Goal: Task Accomplishment & Management: Complete application form

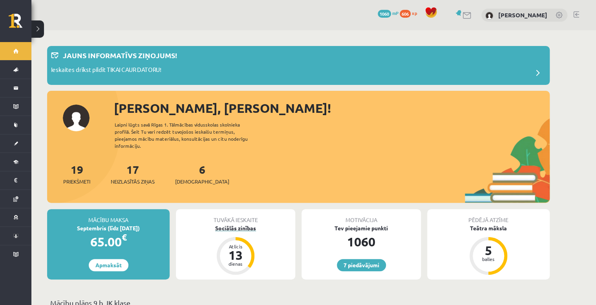
click at [243, 224] on div "Sociālās zinības" at bounding box center [235, 228] width 119 height 8
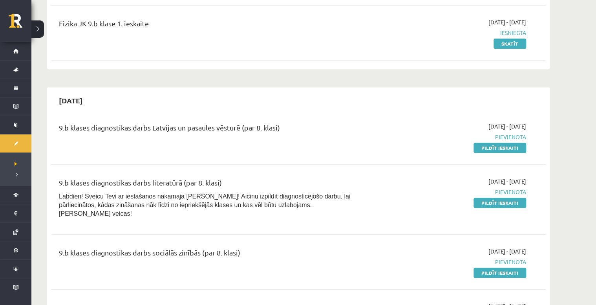
scroll to position [157, 0]
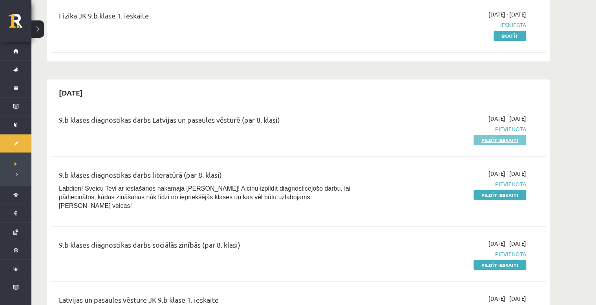
click at [506, 138] on link "Pildīt ieskaiti" at bounding box center [500, 140] width 53 height 10
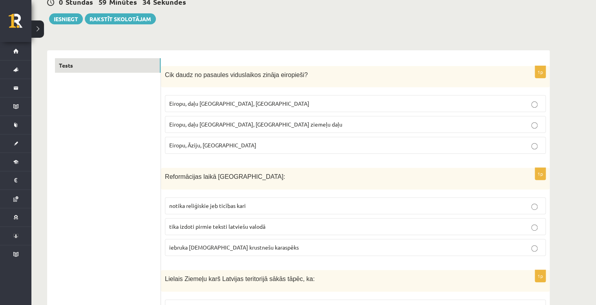
scroll to position [94, 0]
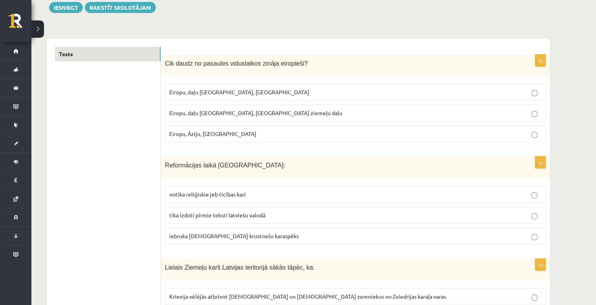
click at [313, 188] on label "notika reliģiskie jeb ticības kari" at bounding box center [355, 194] width 381 height 17
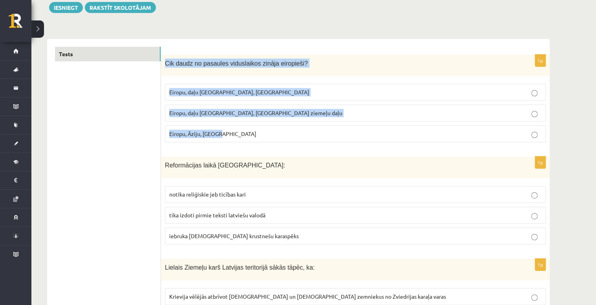
drag, startPoint x: 165, startPoint y: 63, endPoint x: 221, endPoint y: 130, distance: 87.3
click at [221, 130] on div "1p Cik daudz no pasaules viduslaikos zināja eiropieši? [GEOGRAPHIC_DATA], daļu …" at bounding box center [355, 102] width 389 height 94
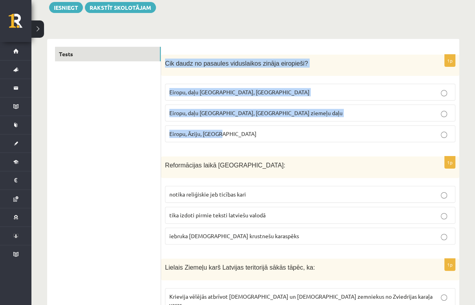
click at [316, 113] on p "Eiropu, daļu [GEOGRAPHIC_DATA], [GEOGRAPHIC_DATA] ziemeļu daļu" at bounding box center [310, 113] width 282 height 8
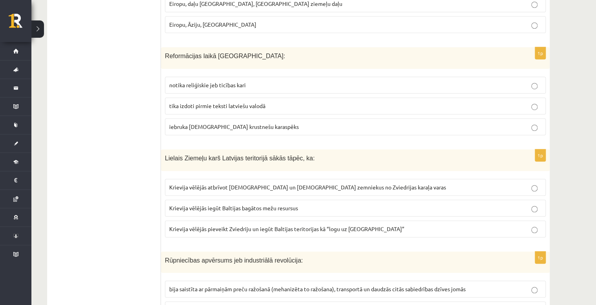
scroll to position [220, 0]
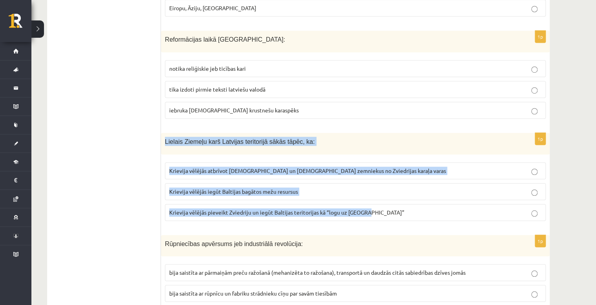
drag, startPoint x: 164, startPoint y: 140, endPoint x: 415, endPoint y: 221, distance: 263.8
click at [415, 221] on div "1p Lielais Ziemeļu karš [GEOGRAPHIC_DATA] teritorijā sākās tāpēc, ka: Krievija …" at bounding box center [355, 180] width 389 height 94
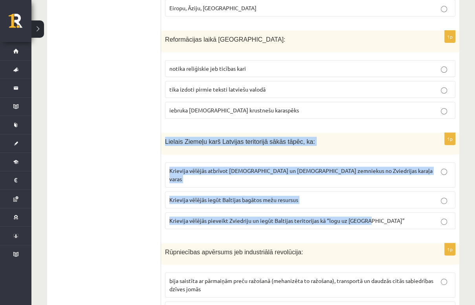
click at [393, 215] on label "Krievija vēlējās pieveikt Zviedriju un iegūt Baltijas teritorijas kā “logu uz […" at bounding box center [310, 220] width 290 height 17
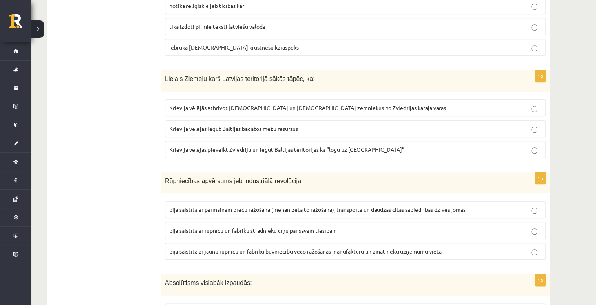
scroll to position [314, 0]
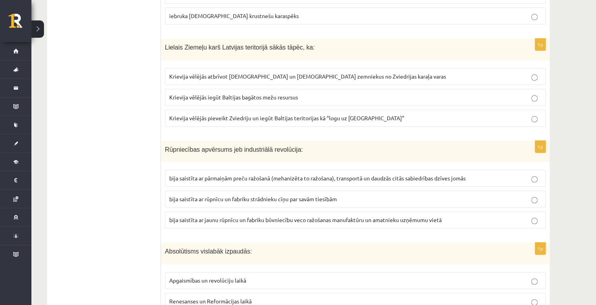
click at [309, 177] on span "bija saistīta ar pārmaiņām preču ražošanā (mehanizēta to ražošana), transportā …" at bounding box center [317, 177] width 296 height 7
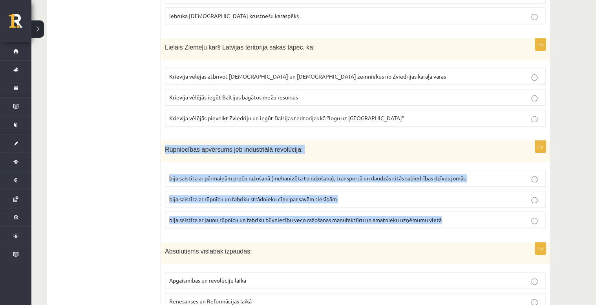
drag, startPoint x: 165, startPoint y: 146, endPoint x: 469, endPoint y: 217, distance: 312.8
click at [469, 217] on div "1p Rūpniecības apvērsums jeb industriālā revolūcija: bija saistīta ar pārmaiņām…" at bounding box center [355, 188] width 389 height 94
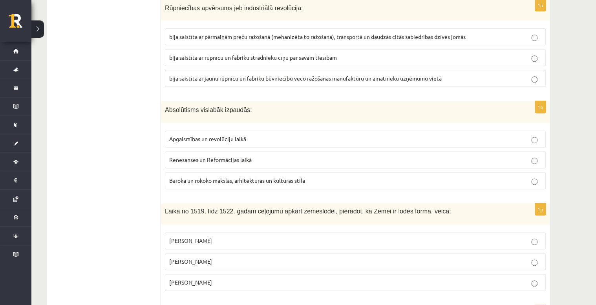
scroll to position [471, 0]
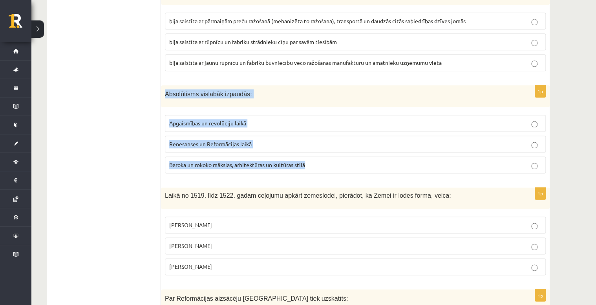
drag, startPoint x: 164, startPoint y: 91, endPoint x: 336, endPoint y: 164, distance: 186.4
click at [336, 164] on div "1p Absolūtisms vislabāk izpaudās: Apgaismības un revolūciju laikā Renesanses un…" at bounding box center [355, 132] width 389 height 94
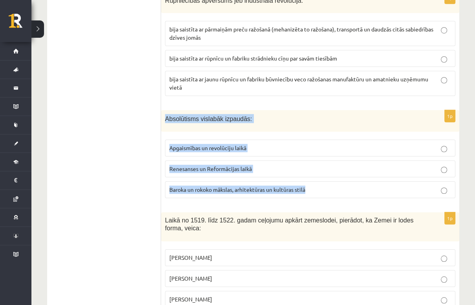
click at [343, 185] on p "Baroka un rokoko mākslas, arhitektūras un kultūras stilā" at bounding box center [310, 189] width 282 height 8
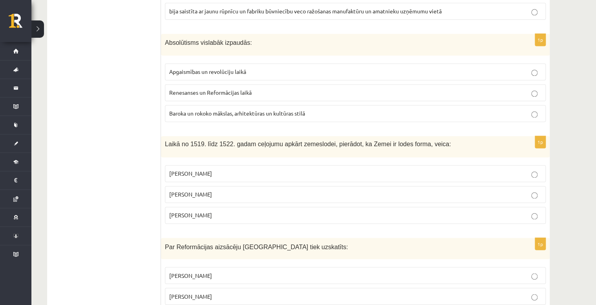
scroll to position [534, 0]
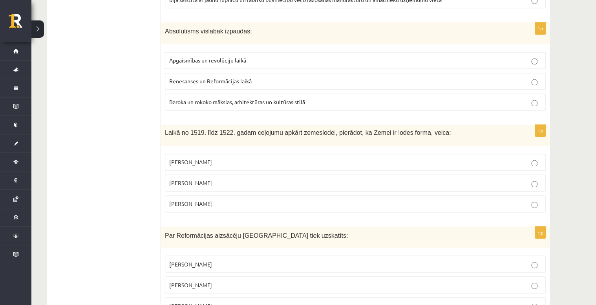
click at [289, 154] on label "Kristofors Kolumbs" at bounding box center [355, 162] width 381 height 17
drag, startPoint x: 164, startPoint y: 131, endPoint x: 230, endPoint y: 190, distance: 88.7
click at [230, 190] on div "1p Laikā no 1519. līdz 1522. gadam ceļojumu apkārt zemeslodei, pierādot, ka Zem…" at bounding box center [355, 171] width 389 height 94
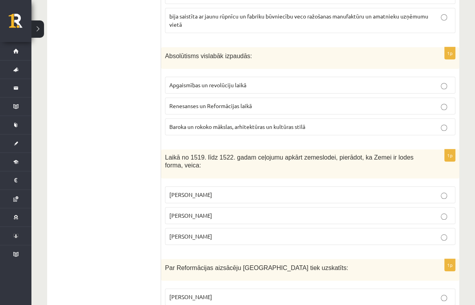
click at [345, 232] on p "Fernans Magelāns" at bounding box center [310, 236] width 282 height 8
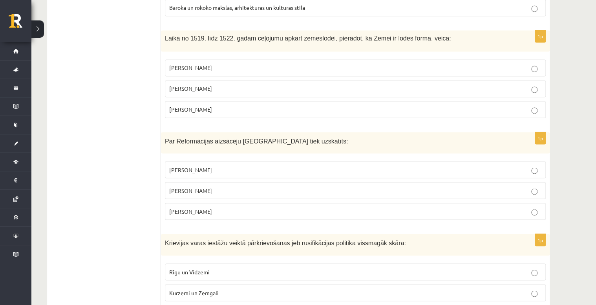
scroll to position [691, 0]
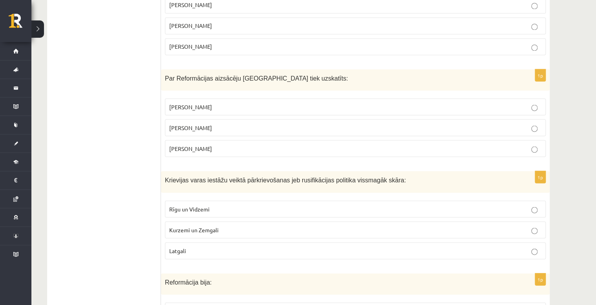
click at [207, 124] on p "Mārtiņš Luters" at bounding box center [355, 127] width 372 height 8
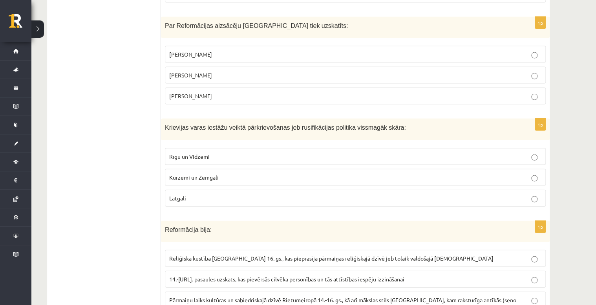
scroll to position [754, 0]
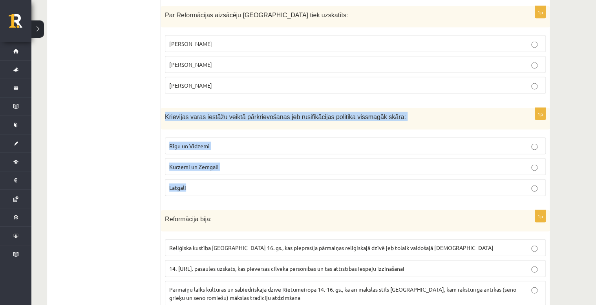
drag, startPoint x: 163, startPoint y: 113, endPoint x: 253, endPoint y: 181, distance: 112.5
click at [253, 181] on div "1p Krievijas varas iestāžu veiktā pārkrievošanas jeb rusifikācijas politika vis…" at bounding box center [355, 155] width 389 height 94
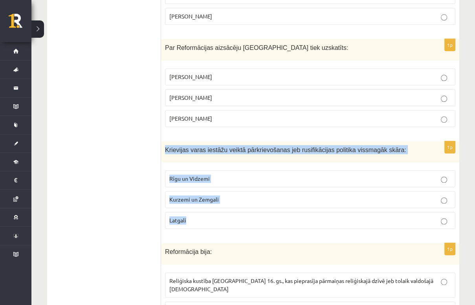
click at [234, 216] on p "Latgali" at bounding box center [310, 220] width 282 height 8
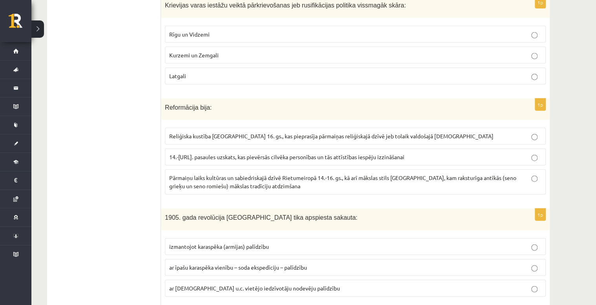
scroll to position [880, 0]
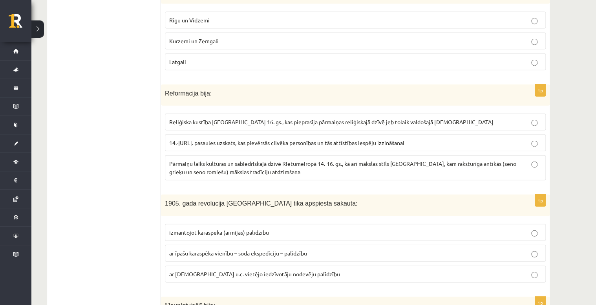
click at [496, 167] on p "Pārmaiņu laiks kultūras un sabiedriskajā dzīvē Rietumeiropā 14.-16. gs., kā arī…" at bounding box center [355, 167] width 372 height 16
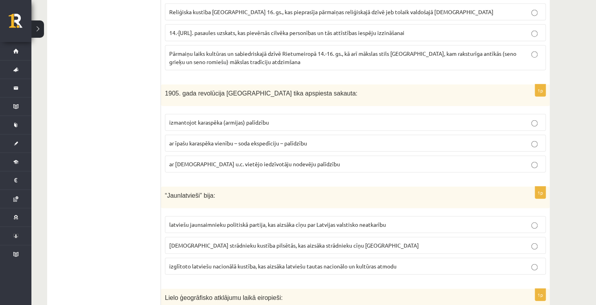
scroll to position [1005, 0]
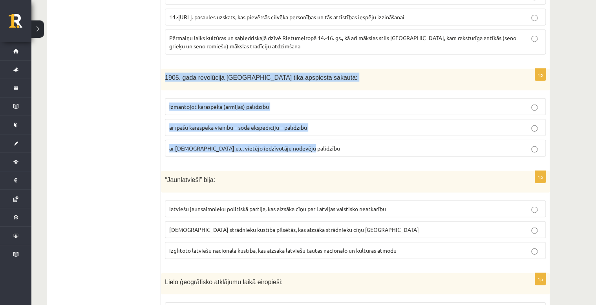
drag, startPoint x: 162, startPoint y: 70, endPoint x: 305, endPoint y: 143, distance: 160.7
click at [305, 143] on div "1p 1905. gada revolūcija Latvijā tika apspiesta sakauta: izmantojot karaspēka (…" at bounding box center [355, 116] width 389 height 94
click at [381, 124] on p "ar īpašu karaspēka vienību – soda ekspedīciju – palīdzību" at bounding box center [355, 127] width 372 height 8
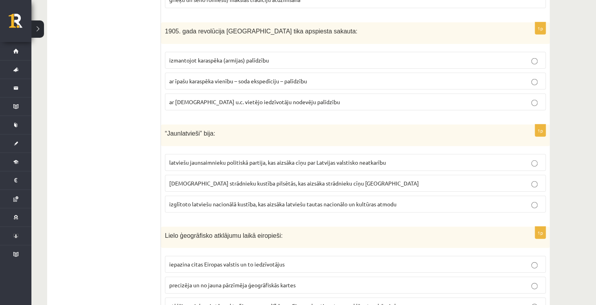
scroll to position [1068, 0]
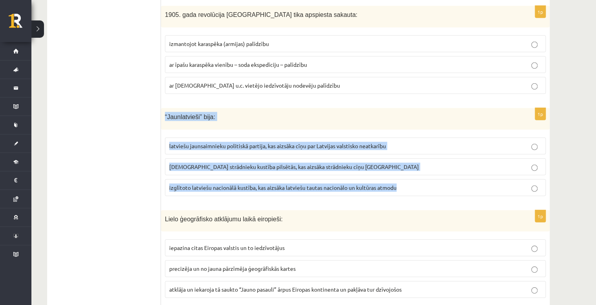
drag, startPoint x: 165, startPoint y: 109, endPoint x: 403, endPoint y: 180, distance: 247.9
click at [403, 180] on div "1p “Jaunlatvieši” bija: latviešu jaunsaimnieku politiskā partija, kas aizsāka c…" at bounding box center [355, 155] width 389 height 94
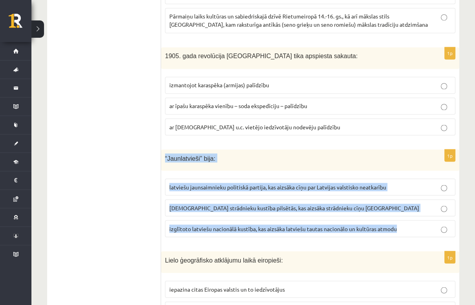
click at [415, 224] on p "izglītoto latviešu nacionālā kustība, kas aizsāka latviešu tautas nacionālo un …" at bounding box center [310, 228] width 282 height 8
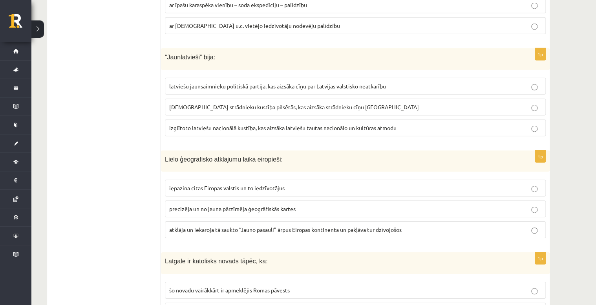
scroll to position [1131, 0]
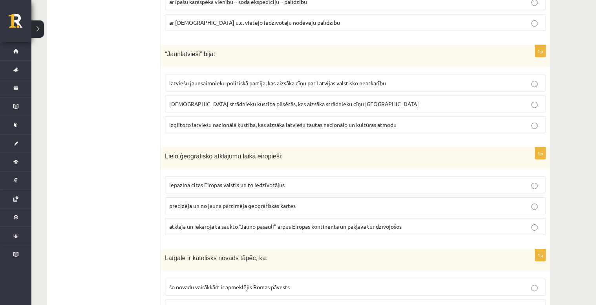
click at [356, 223] on span "atklāja un iekaroja tā saukto “Jauno pasauli” ārpus Eiropas kontinenta un pakļā…" at bounding box center [285, 226] width 232 height 7
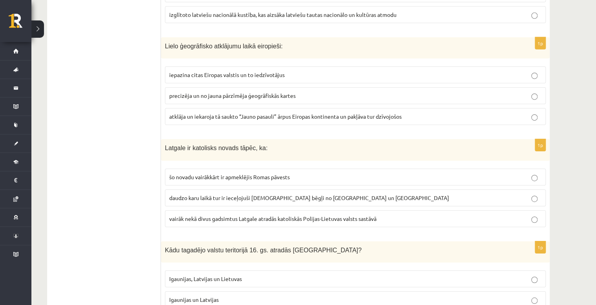
scroll to position [1257, 0]
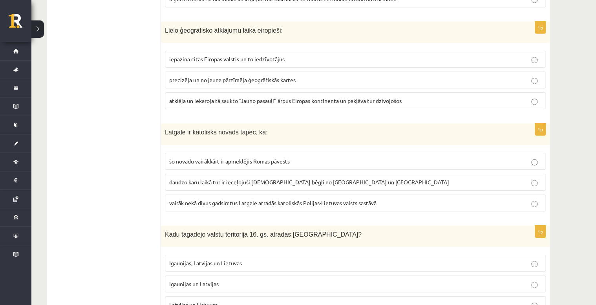
click at [221, 199] on span "vairāk nekā divus gadsimtus Latgale atradās katoliskās Polijas-Lietuvas valsts …" at bounding box center [272, 202] width 207 height 7
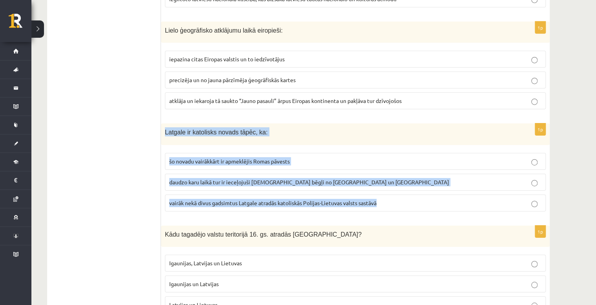
drag, startPoint x: 164, startPoint y: 124, endPoint x: 386, endPoint y: 191, distance: 232.3
click at [386, 191] on div "1p Latgale ir katolisks novads tāpēc, ka: šo novadu vairākkārt ir apmeklējis Ro…" at bounding box center [355, 170] width 389 height 94
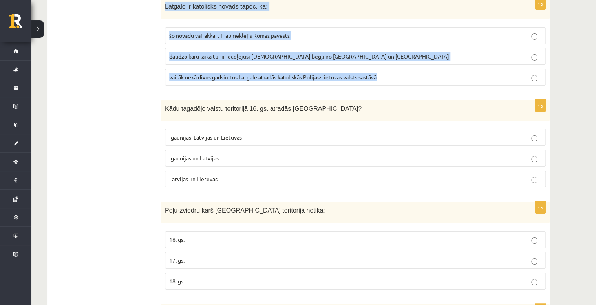
scroll to position [1414, 0]
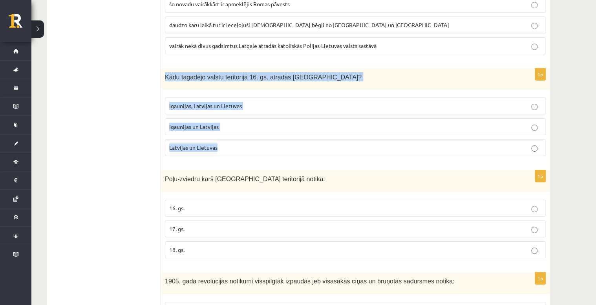
drag, startPoint x: 164, startPoint y: 69, endPoint x: 223, endPoint y: 133, distance: 87.3
click at [223, 133] on div "1p Kādu tagadējo valstu teritorijā 16. gs. atradās Livonija? Igaunijas, Latvija…" at bounding box center [355, 115] width 389 height 94
click at [226, 123] on p "Igaunijas un Latvijas" at bounding box center [355, 127] width 372 height 8
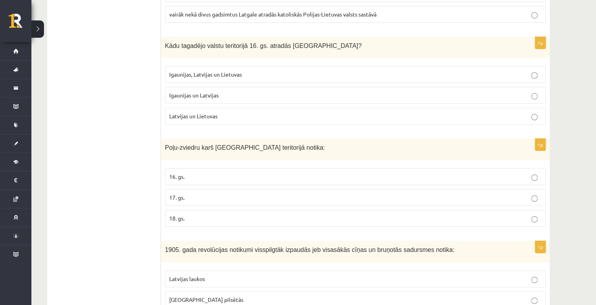
scroll to position [1477, 0]
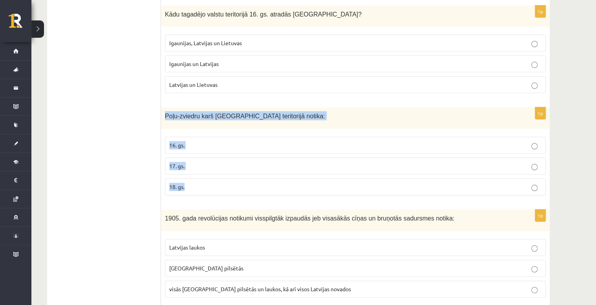
drag, startPoint x: 162, startPoint y: 106, endPoint x: 212, endPoint y: 174, distance: 84.2
click at [212, 174] on div "1p Poļu-zviedru karš Latvijas teritorijā notika: 16. gs. 17. gs. 18. gs." at bounding box center [355, 154] width 389 height 94
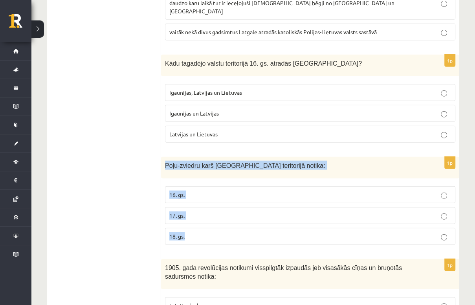
click at [236, 211] on p "17. gs." at bounding box center [310, 215] width 282 height 8
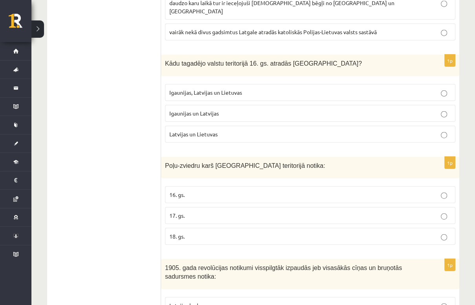
click at [79, 194] on ul "Tests" at bounding box center [108, 247] width 106 height 3166
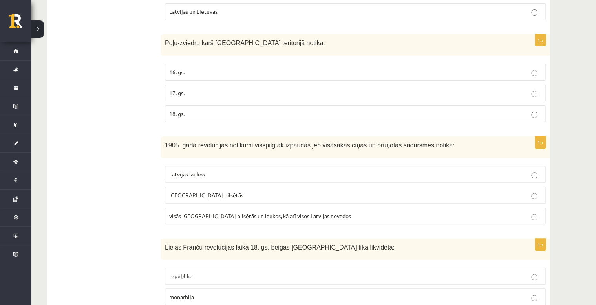
scroll to position [1535, 0]
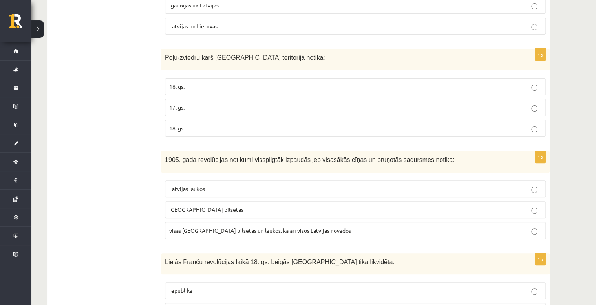
click at [265, 227] on span "visās Latvijas pilsētās un laukos, kā arī visos Latvijas novados" at bounding box center [260, 230] width 182 height 7
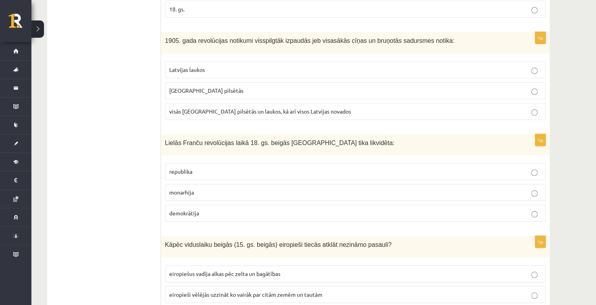
scroll to position [1661, 0]
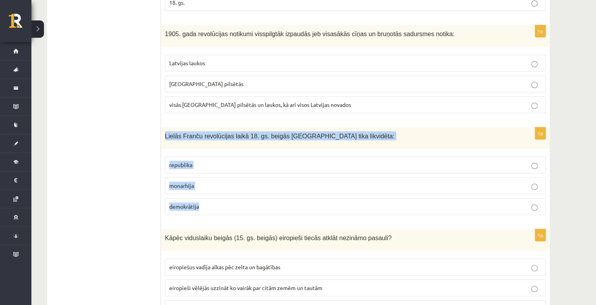
drag, startPoint x: 163, startPoint y: 126, endPoint x: 229, endPoint y: 192, distance: 93.6
click at [229, 192] on div "1p Lielās Franču revolūcijas laikā 18. gs. beigās Francijā tika likvidēta: repu…" at bounding box center [355, 174] width 389 height 94
click at [301, 181] on p "monarhija" at bounding box center [355, 185] width 372 height 8
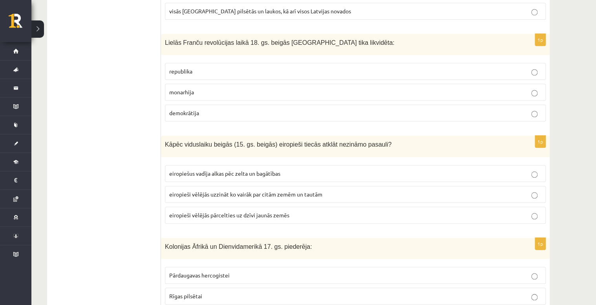
scroll to position [1755, 0]
click at [331, 189] on p "eiropieši vēlējās uzzināt ko vairāk par citām zemēm un tautām" at bounding box center [355, 193] width 372 height 8
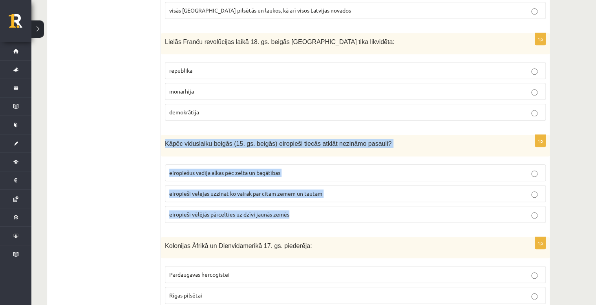
drag, startPoint x: 165, startPoint y: 133, endPoint x: 307, endPoint y: 210, distance: 161.7
click at [307, 210] on div "1p Kāpēc viduslaiku beigās (15. gs. beigās) eiropieši tiecās atklāt nezināmo pa…" at bounding box center [355, 182] width 389 height 94
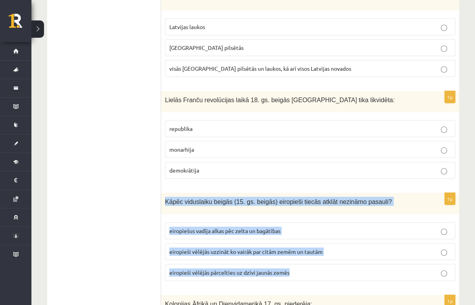
click at [350, 222] on label "eiropiešus vadīja alkas pēc zelta un bagātības" at bounding box center [310, 230] width 290 height 17
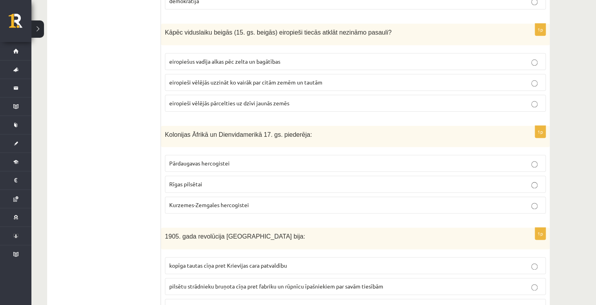
scroll to position [1881, 0]
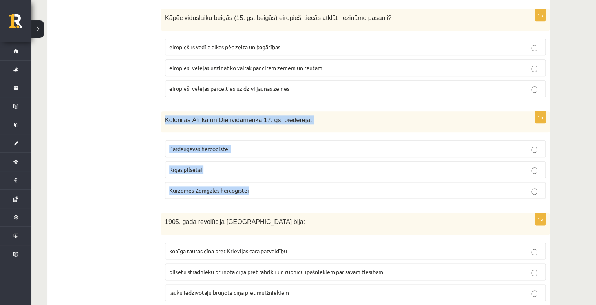
drag, startPoint x: 163, startPoint y: 107, endPoint x: 281, endPoint y: 184, distance: 141.1
click at [281, 184] on div "1p Kolonijas Āfrikā un Dienvidamerikā 17. gs. piederēja: Pārdaugavas hercogiste…" at bounding box center [355, 158] width 389 height 94
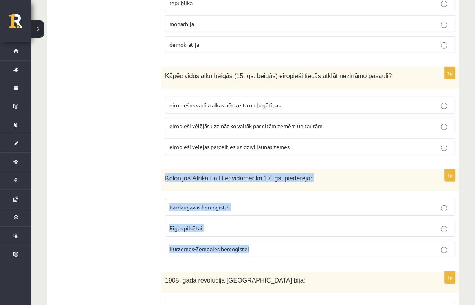
click at [240, 245] on span "Kurzemes-Zemgales hercogistei" at bounding box center [209, 248] width 80 height 7
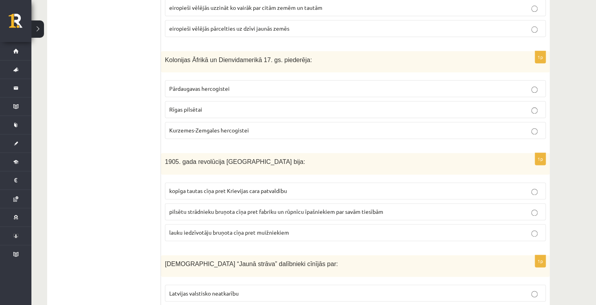
scroll to position [1975, 0]
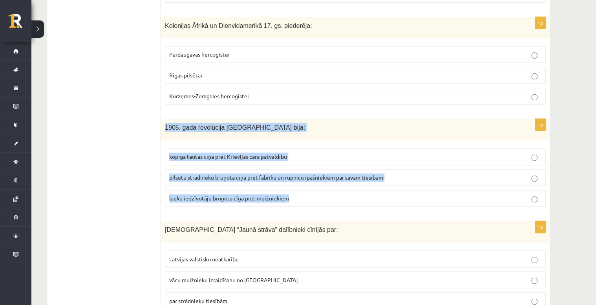
drag, startPoint x: 163, startPoint y: 118, endPoint x: 307, endPoint y: 194, distance: 162.9
click at [307, 194] on div "1p 1905. gada revolūcija Latvijā bija: kopīga tautas cīņa pret Krievijas cara p…" at bounding box center [355, 166] width 389 height 94
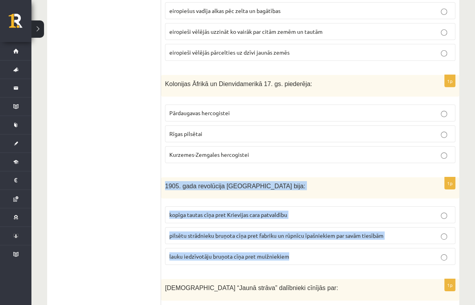
click at [383, 210] on p "kopīga tautas cīņa pret Krievijas cara patvaldību" at bounding box center [310, 214] width 282 height 8
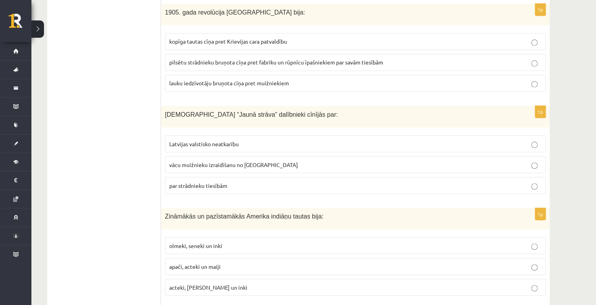
scroll to position [2101, 0]
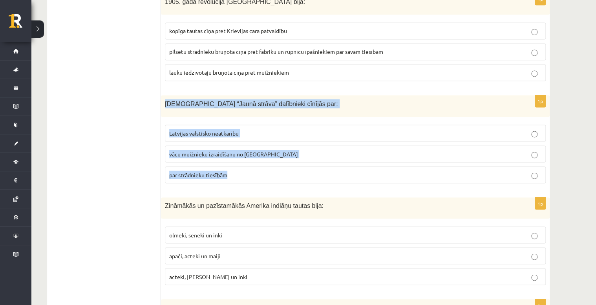
drag, startPoint x: 164, startPoint y: 92, endPoint x: 264, endPoint y: 163, distance: 123.0
click at [264, 163] on div "1p Kustības “Jaunā strāva” dalībnieki cīnījās par: Latvijas valstisko neatkarīb…" at bounding box center [355, 142] width 389 height 94
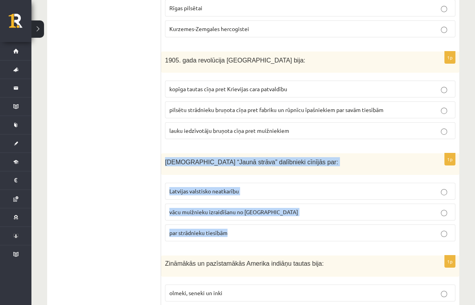
click at [345, 229] on p "par strādnieku tiesībām" at bounding box center [310, 233] width 282 height 8
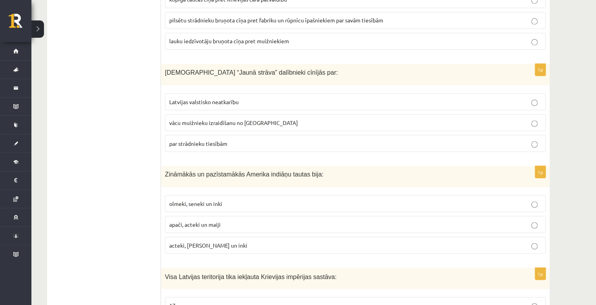
scroll to position [2163, 0]
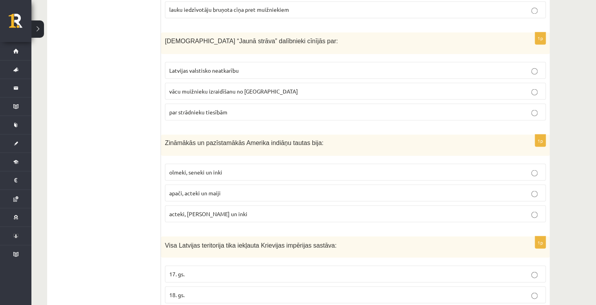
click at [284, 209] on p "acteki, maiji un inki" at bounding box center [355, 213] width 372 height 8
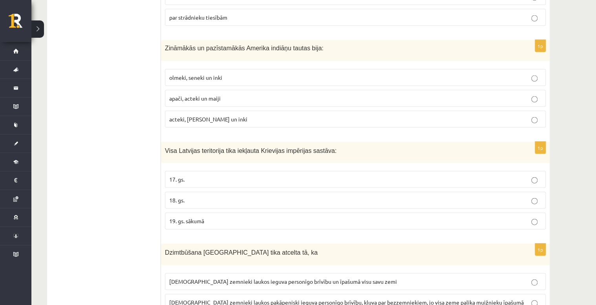
scroll to position [2289, 0]
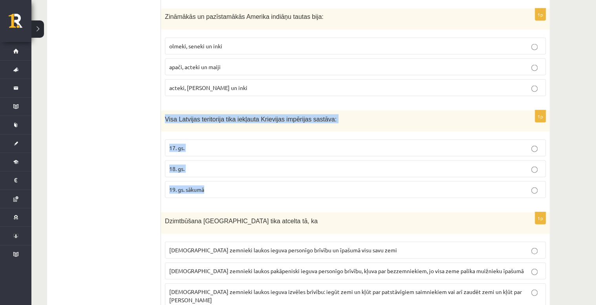
drag, startPoint x: 165, startPoint y: 105, endPoint x: 226, endPoint y: 174, distance: 91.8
click at [226, 174] on div "1p Visa Latvijas teritorija tika iekļauta Krievijas impērijas sastāva: 17. gs. …" at bounding box center [355, 157] width 389 height 94
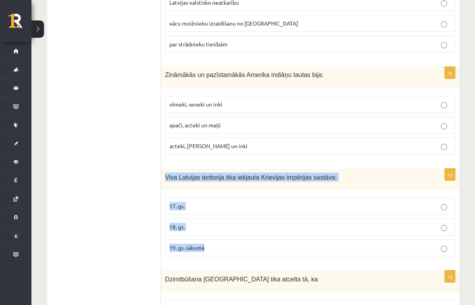
click at [284, 223] on p "18. gs." at bounding box center [310, 227] width 282 height 8
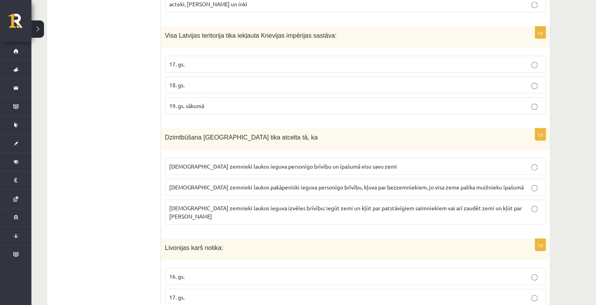
scroll to position [2383, 0]
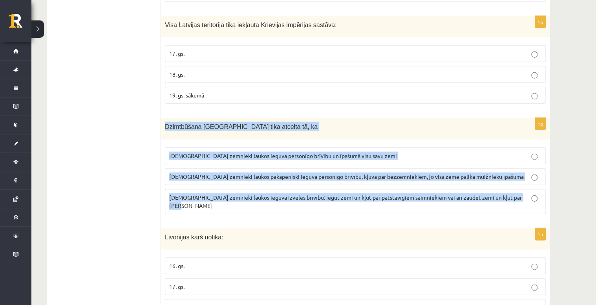
drag, startPoint x: 164, startPoint y: 115, endPoint x: 522, endPoint y: 193, distance: 366.3
click at [522, 193] on div "1p Dzimtbūšana Latvijā tika atcelta tā, ka latviešu zemnieki laukos ieguva pers…" at bounding box center [355, 169] width 389 height 102
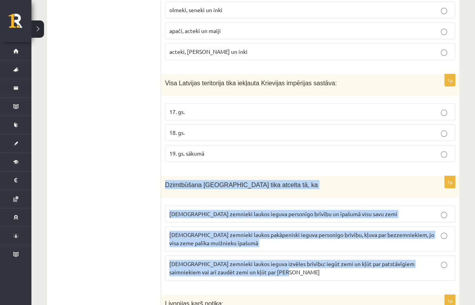
click at [407, 231] on span "latviešu zemnieki laukos pakāpeniski ieguva personīgo brīvību, kļuva par bezzem…" at bounding box center [301, 238] width 265 height 15
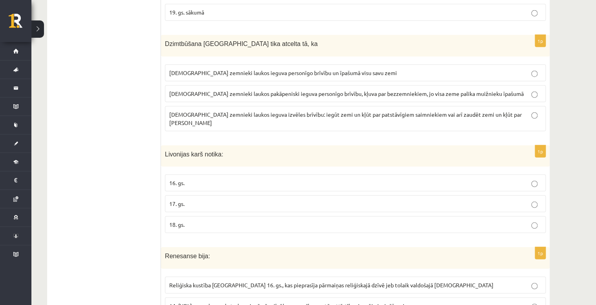
scroll to position [2477, 0]
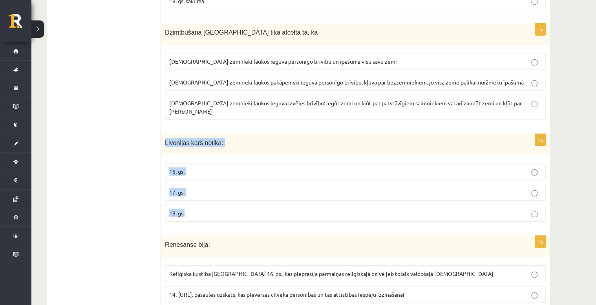
drag, startPoint x: 163, startPoint y: 122, endPoint x: 193, endPoint y: 191, distance: 75.3
click at [193, 191] on div "1p Livonijas karš notika: 16. gs. 17. gs. 18. gs." at bounding box center [355, 181] width 389 height 94
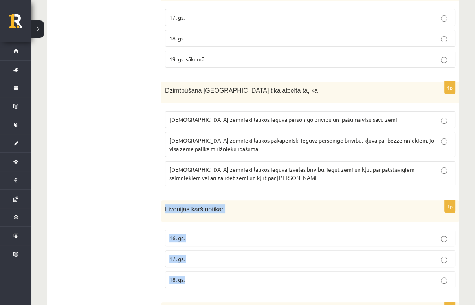
click at [198, 234] on p "16. gs." at bounding box center [310, 238] width 282 height 8
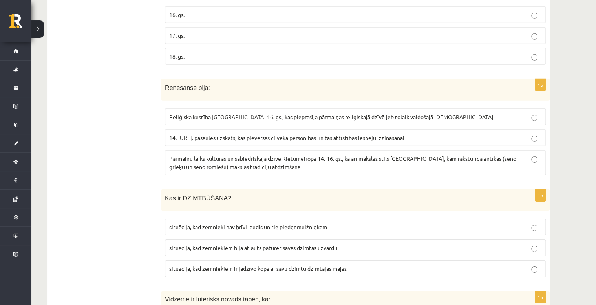
scroll to position [2635, 0]
click at [424, 154] on p "Pārmaiņu laiks kultūras un sabiedriskajā dzīvē Rietumeiropā 14.-16. gs., kā arī…" at bounding box center [355, 162] width 372 height 16
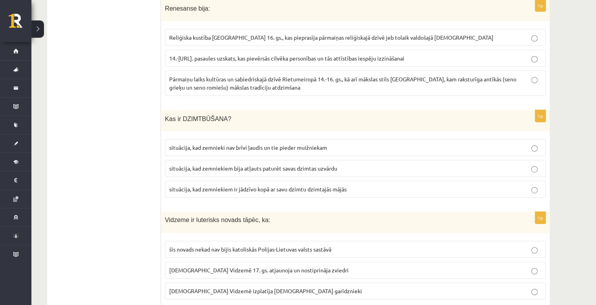
scroll to position [2729, 0]
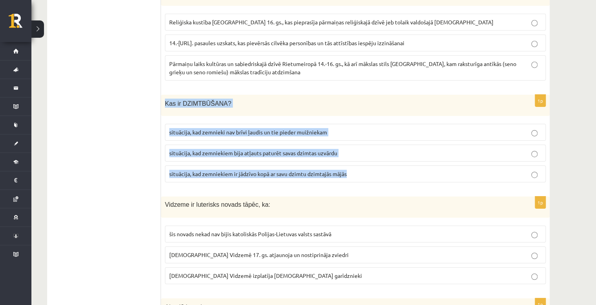
drag, startPoint x: 165, startPoint y: 78, endPoint x: 379, endPoint y: 141, distance: 223.3
click at [379, 141] on div "1p Kas ir DZIMTBŪŠANA? situācija, kad zemnieki nav brīvi ļaudis un tie pieder m…" at bounding box center [355, 142] width 389 height 94
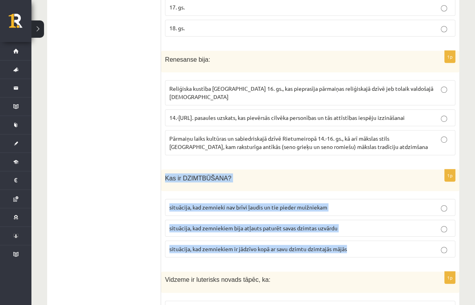
click at [377, 203] on p "situācija, kad zemnieki nav brīvi ļaudis un tie pieder muižniekam" at bounding box center [310, 207] width 282 height 8
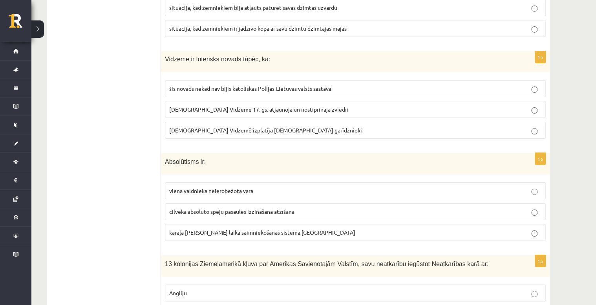
scroll to position [2823, 0]
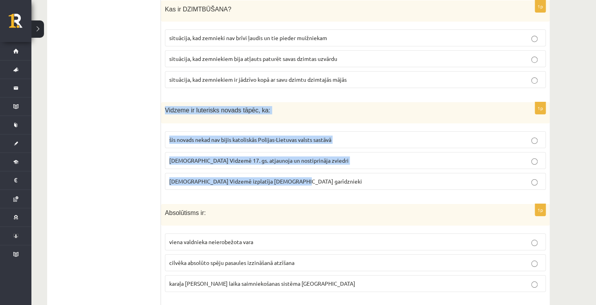
drag, startPoint x: 165, startPoint y: 85, endPoint x: 311, endPoint y: 153, distance: 160.9
click at [311, 153] on div "1p Vidzeme ir luterisks novads tāpēc, ka: šis novads nekad nav bijis katoliskās…" at bounding box center [355, 149] width 389 height 94
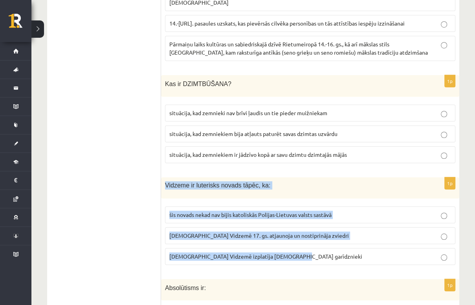
click at [360, 231] on p "luterānismu Vidzemē 17. gs. atjaunoja un nostiprināja zviedri" at bounding box center [310, 235] width 282 height 8
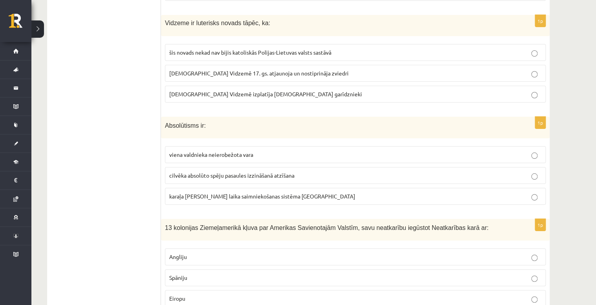
scroll to position [2917, 0]
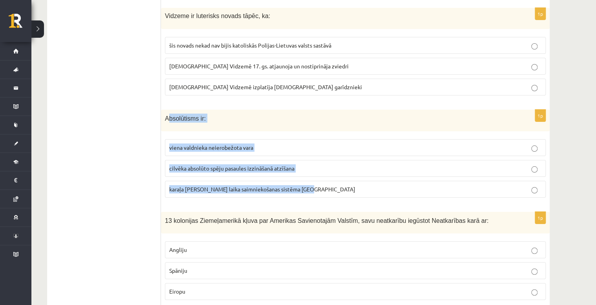
drag, startPoint x: 167, startPoint y: 91, endPoint x: 308, endPoint y: 161, distance: 157.2
click at [308, 161] on div "1p Absolūtisms ir: viena valdnieka neierobežota vara cilvēka absolūto spēju pas…" at bounding box center [355, 157] width 389 height 94
click at [283, 143] on p "viena valdnieka neierobežota vara" at bounding box center [355, 147] width 372 height 8
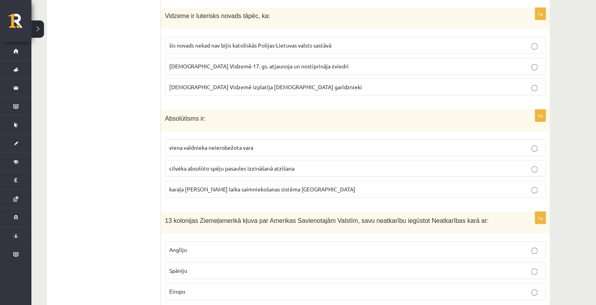
click at [176, 246] on span "Angliju" at bounding box center [178, 249] width 18 height 7
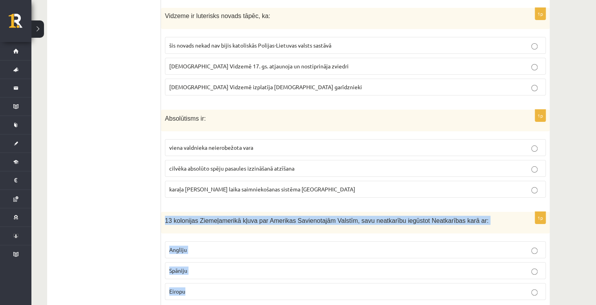
drag, startPoint x: 165, startPoint y: 196, endPoint x: 221, endPoint y: 269, distance: 92.1
click at [221, 269] on div "1p 13 kolonijas Ziemeļamerikā kļuva par Amerikas Savienotajām Valstīm, savu nea…" at bounding box center [355, 259] width 389 height 94
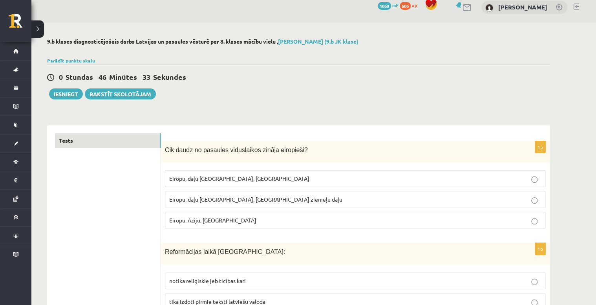
scroll to position [0, 0]
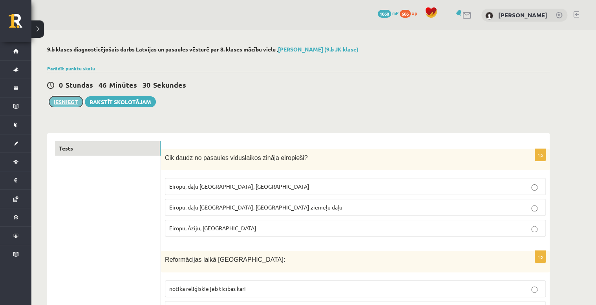
click at [73, 104] on button "Iesniegt" at bounding box center [66, 101] width 34 height 11
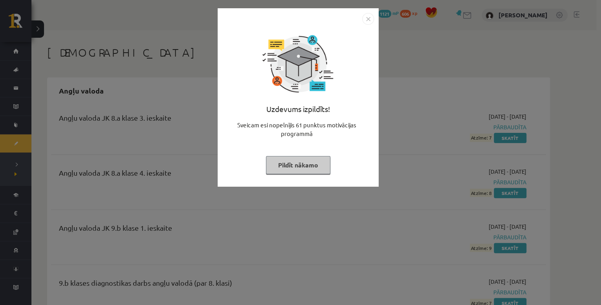
click at [364, 17] on img "Close" at bounding box center [368, 19] width 12 height 12
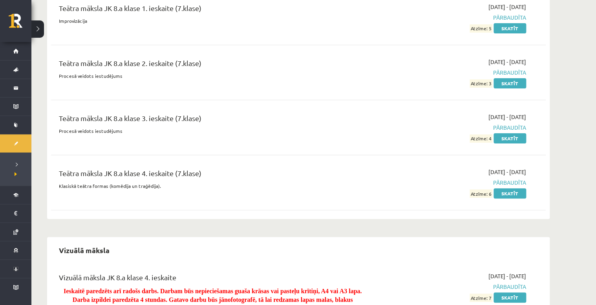
scroll to position [3019, 0]
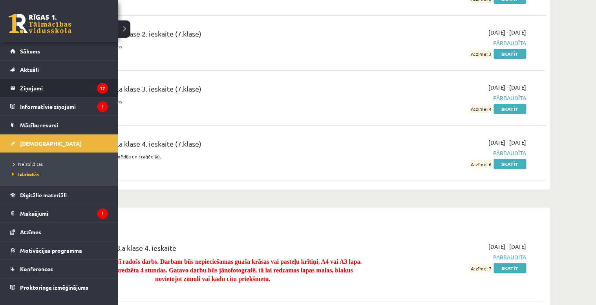
click at [56, 90] on legend "Ziņojumi 17" at bounding box center [64, 88] width 88 height 18
